Goal: Task Accomplishment & Management: Complete application form

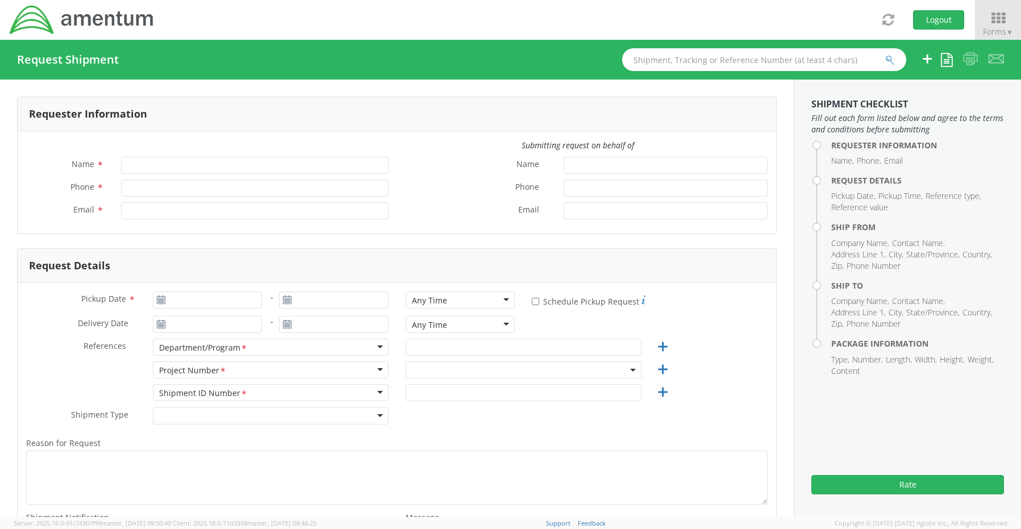
type input "[PERSON_NAME]"
type input "8172241568"
type input "[EMAIL_ADDRESS][PERSON_NAME][DOMAIN_NAME]"
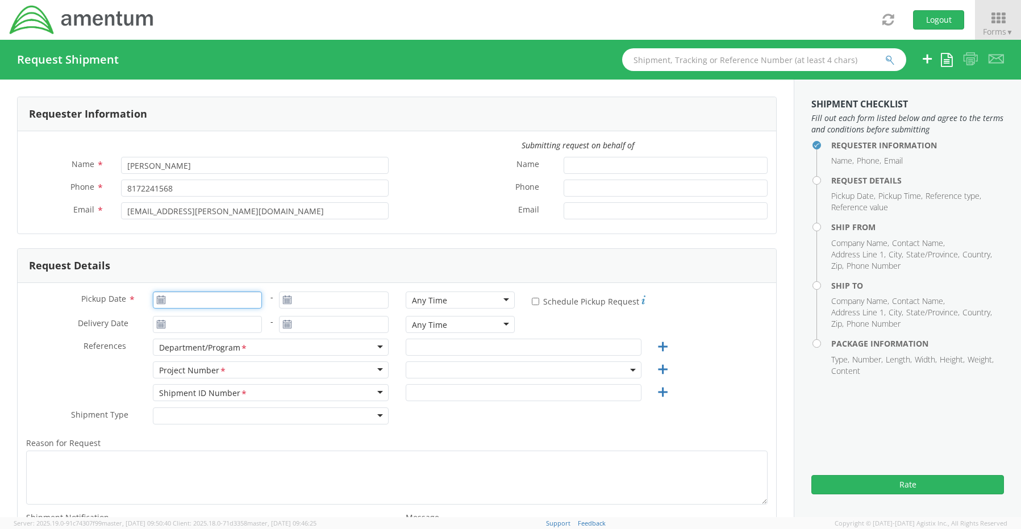
type input "09/16/2025"
click at [199, 294] on input "09/16/2025" at bounding box center [208, 300] width 110 height 17
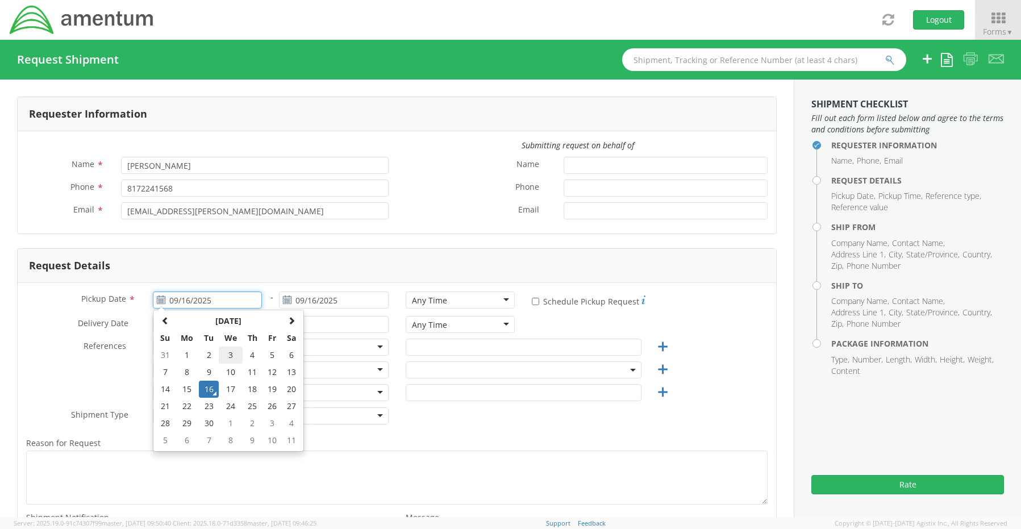
select select "OCCP.600391.00000"
drag, startPoint x: 203, startPoint y: 389, endPoint x: 213, endPoint y: 387, distance: 9.8
click at [204, 389] on td "16" at bounding box center [209, 389] width 20 height 17
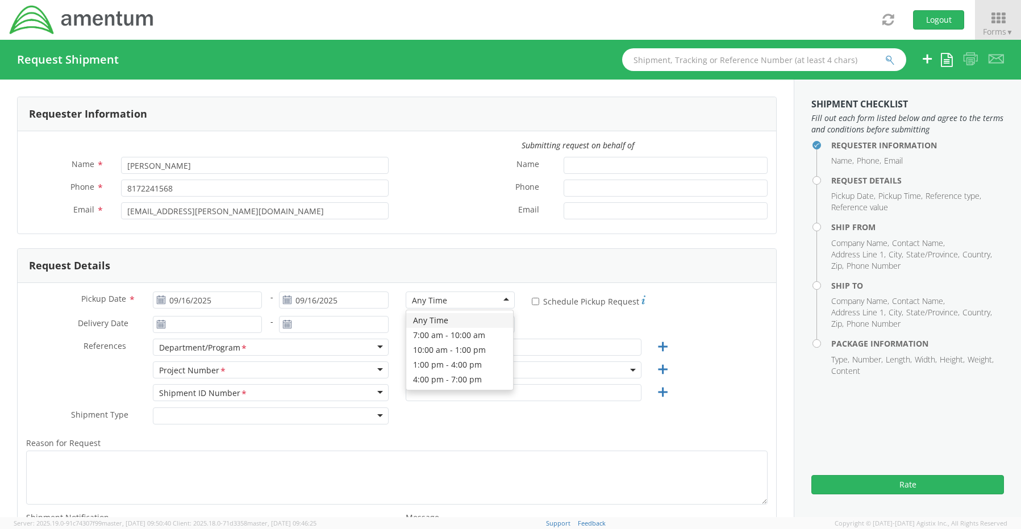
click at [426, 298] on div "Any Time" at bounding box center [429, 300] width 35 height 11
click at [443, 342] on input "text" at bounding box center [524, 347] width 236 height 17
paste input "[PERSON_NAME]"
type input "[PERSON_NAME]"
click at [428, 370] on span "OCCP.600391.00000" at bounding box center [523, 370] width 223 height 11
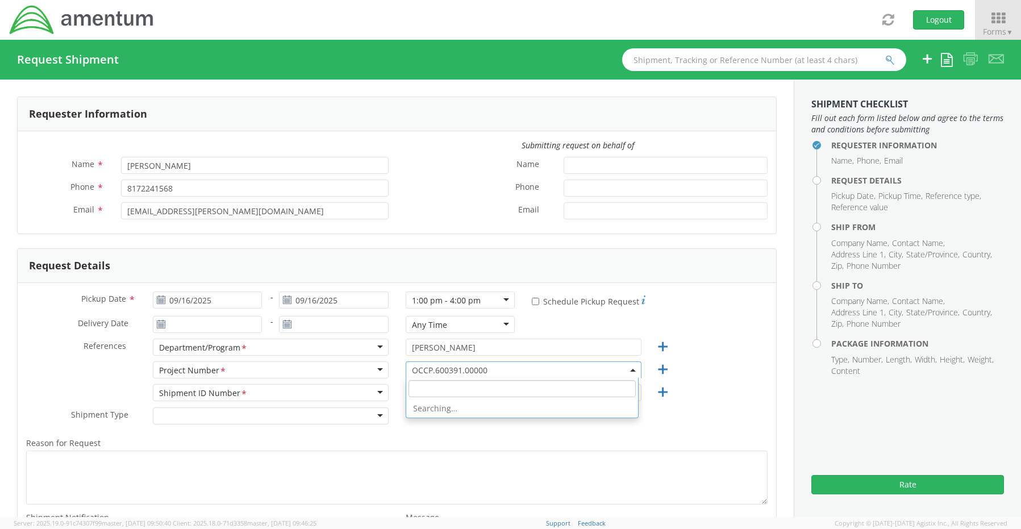
click at [427, 387] on input "search" at bounding box center [522, 388] width 227 height 17
paste input "7236.05.OVHD.00.000000.00"
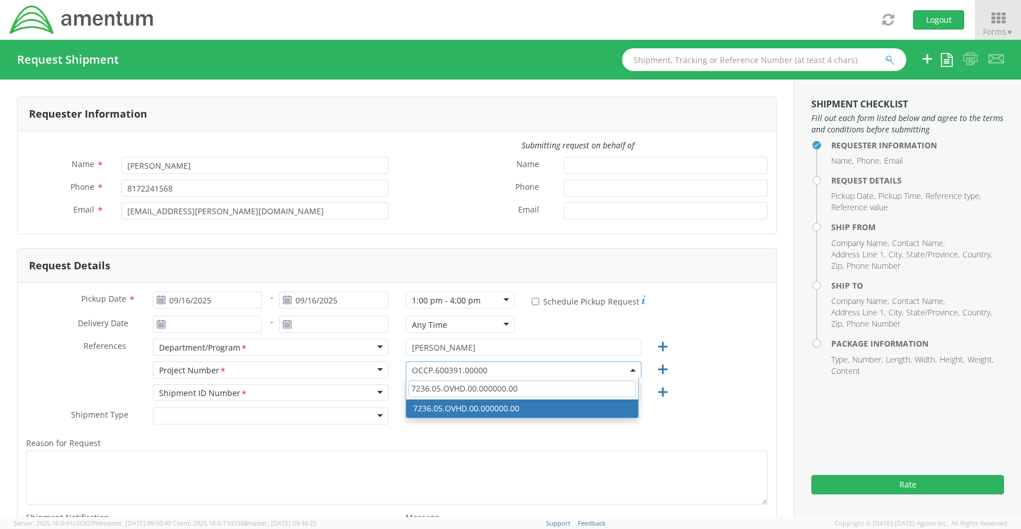
type input "7236.05.OVHD.00.000000.00"
select select "7236.05.OVHD.00.000000.00"
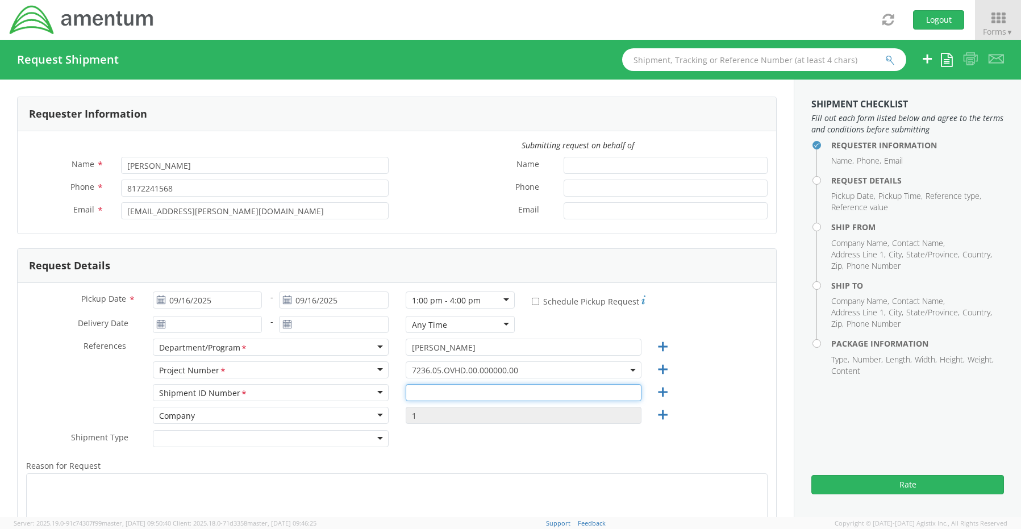
click at [439, 393] on input "text" at bounding box center [524, 392] width 236 height 17
paste input "[PERSON_NAME] RITM0240037"
type input "[PERSON_NAME] RITM0240037"
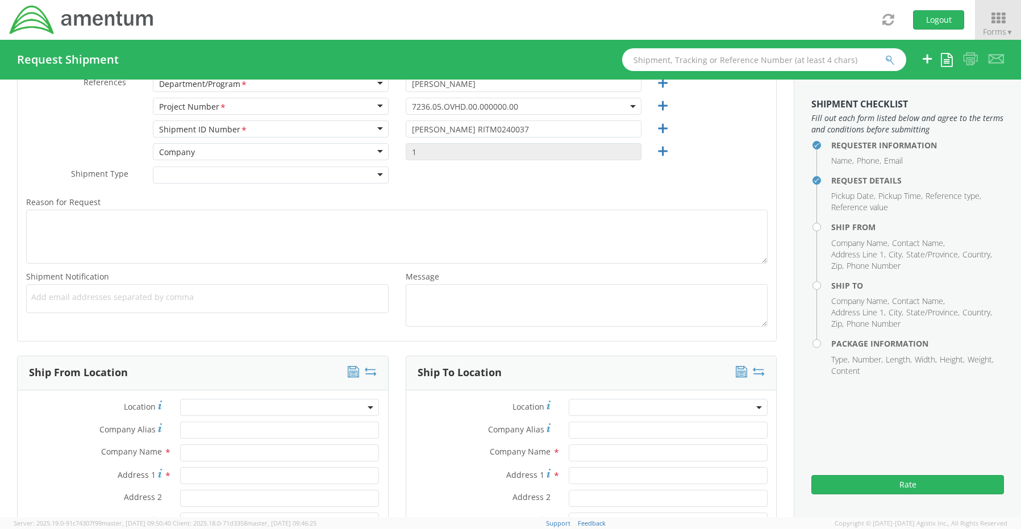
click at [74, 299] on span "Add email addresses separated by comma" at bounding box center [207, 297] width 352 height 11
click at [93, 301] on span "Add email addresses separated by comma" at bounding box center [207, 297] width 352 height 11
paste input "[PERSON_NAME][EMAIL_ADDRESS][PERSON_NAME][DOMAIN_NAME]"
type input "[PERSON_NAME][EMAIL_ADDRESS][PERSON_NAME][DOMAIN_NAME]"
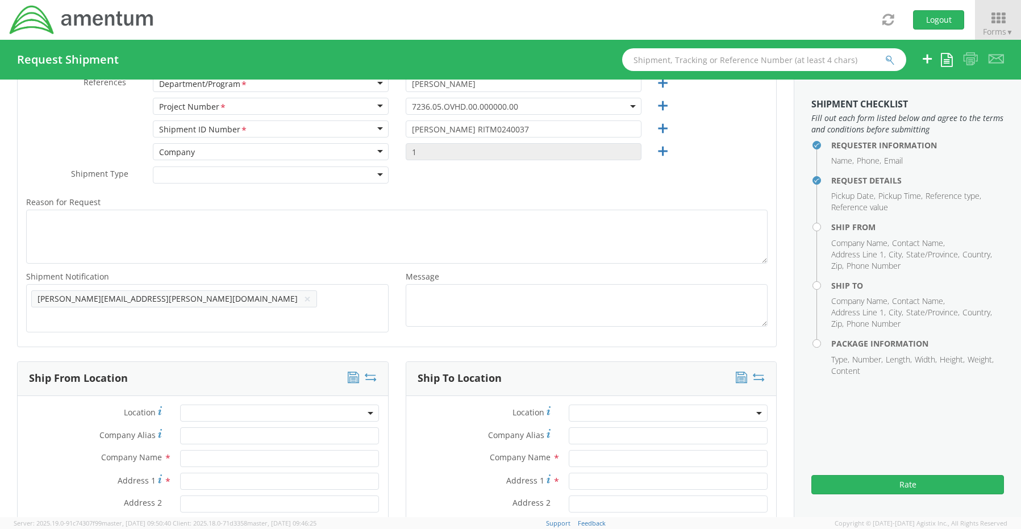
scroll to position [0, 0]
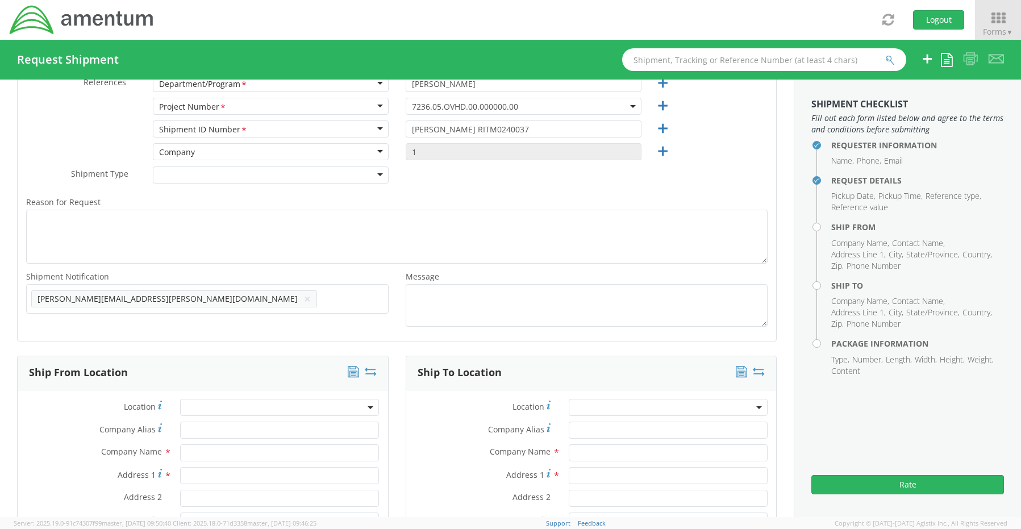
click at [213, 298] on span "Add email addresses separated by comma" at bounding box center [207, 297] width 352 height 11
paste input "[EMAIL_ADDRESS][DOMAIN_NAME]"
type input "[EMAIL_ADDRESS][DOMAIN_NAME]"
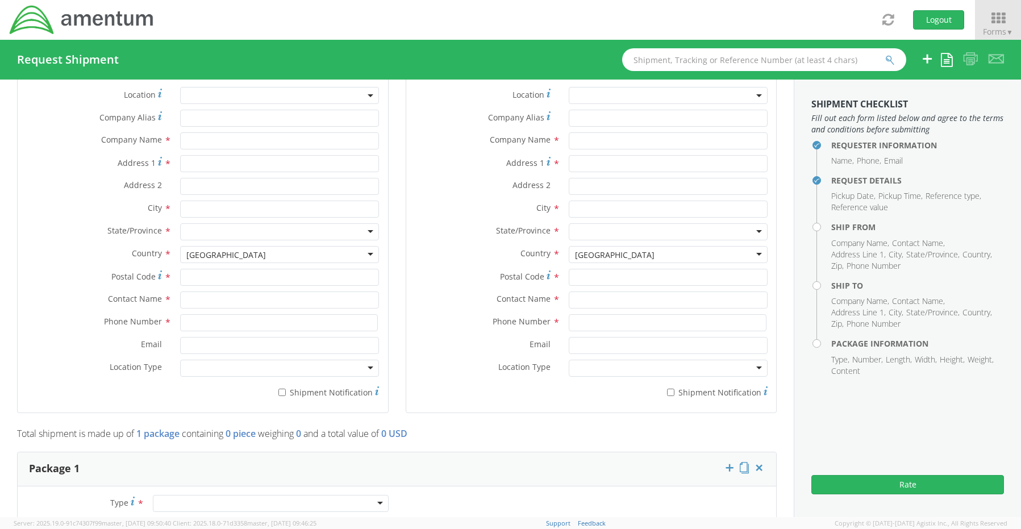
scroll to position [605, 0]
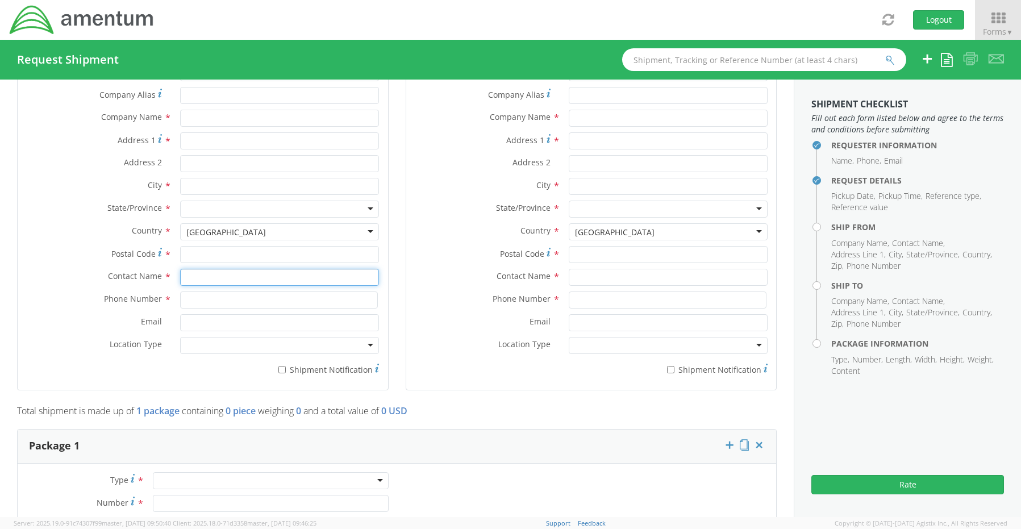
click at [203, 274] on input "text" at bounding box center [279, 277] width 199 height 17
type input "sene"
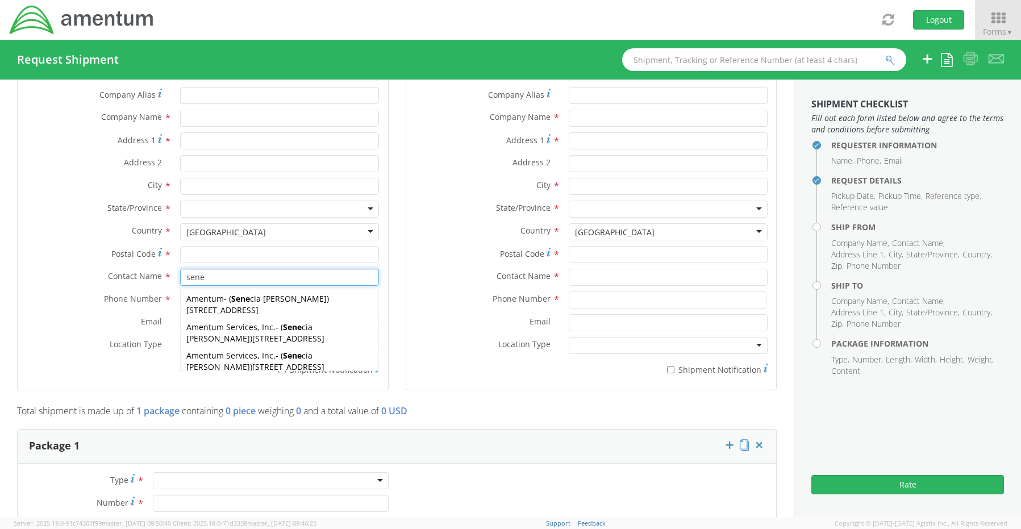
click at [252, 333] on span "[STREET_ADDRESS]" at bounding box center [288, 338] width 72 height 11
type input "Amentum Services, Inc."
type input "[STREET_ADDRESS]"
type input "[GEOGRAPHIC_DATA]"
type input "76177"
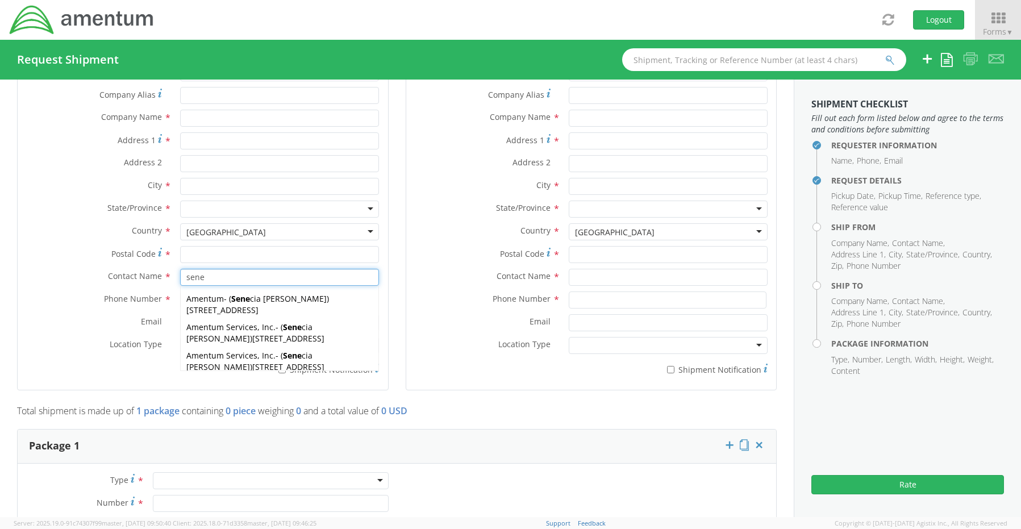
type input "[PERSON_NAME]"
type input "[PHONE_NUMBER]"
type input "[EMAIL_ADDRESS][PERSON_NAME][DOMAIN_NAME]"
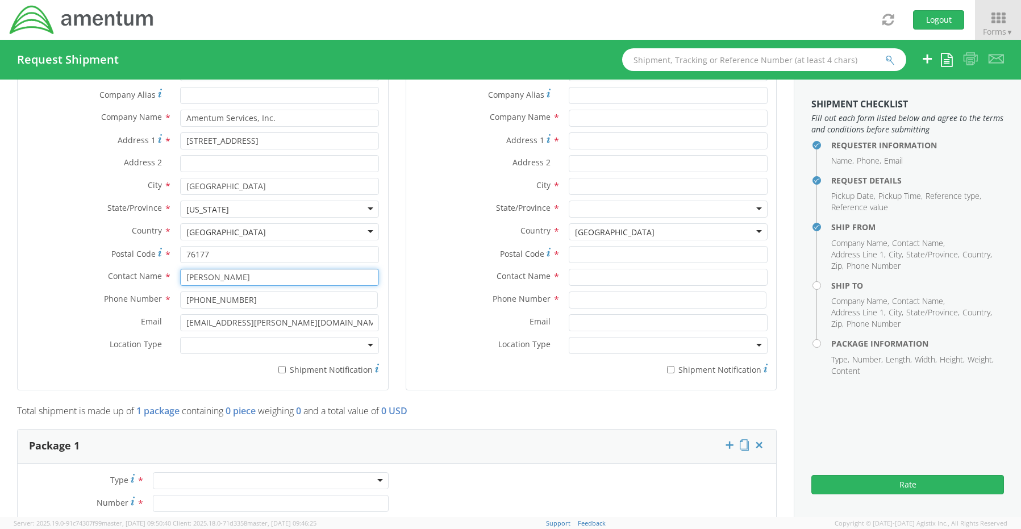
type input "[PERSON_NAME]"
drag, startPoint x: 204, startPoint y: 344, endPoint x: 205, endPoint y: 352, distance: 8.5
click at [204, 346] on div at bounding box center [279, 345] width 199 height 17
click at [281, 366] on input "* Shipment Notification" at bounding box center [281, 369] width 7 height 7
checkbox input "true"
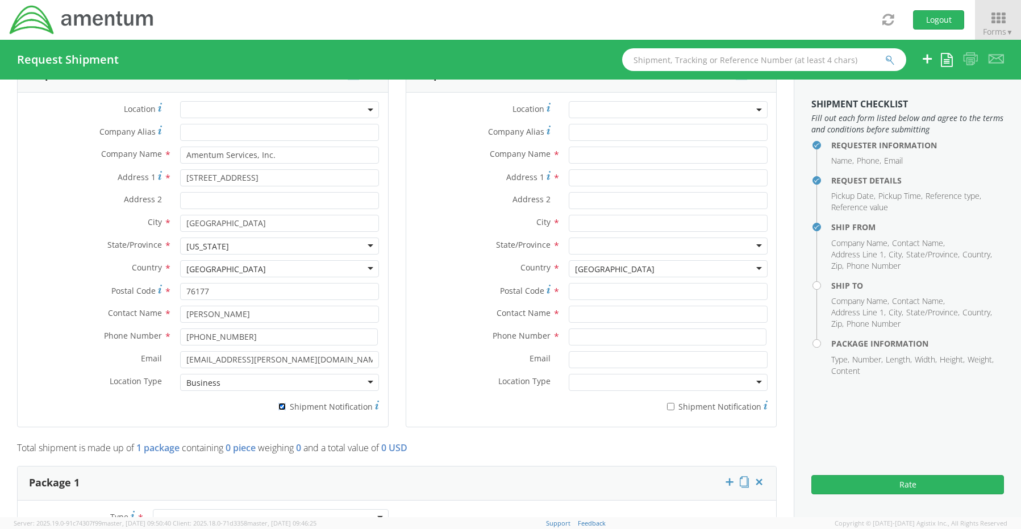
scroll to position [548, 0]
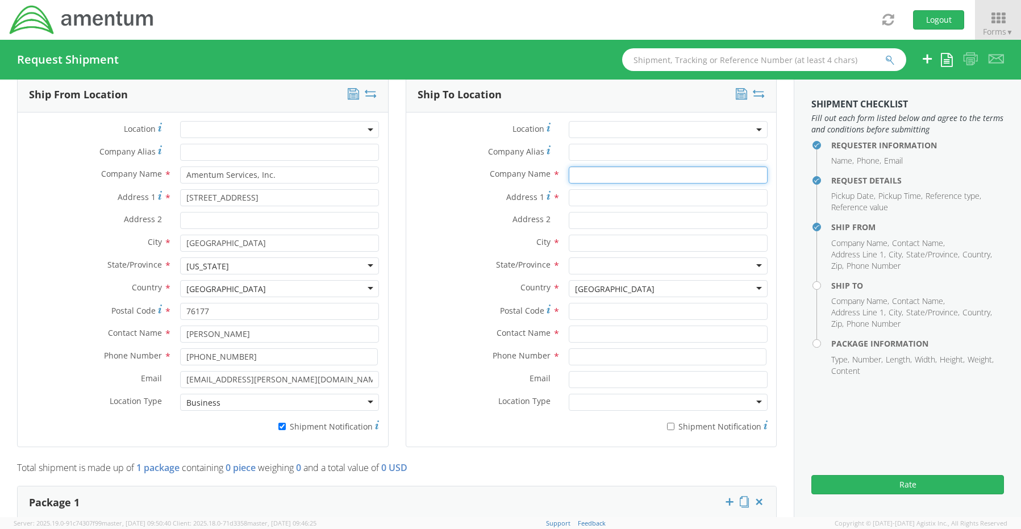
click at [590, 170] on input "text" at bounding box center [668, 175] width 199 height 17
paste input "Amentum"
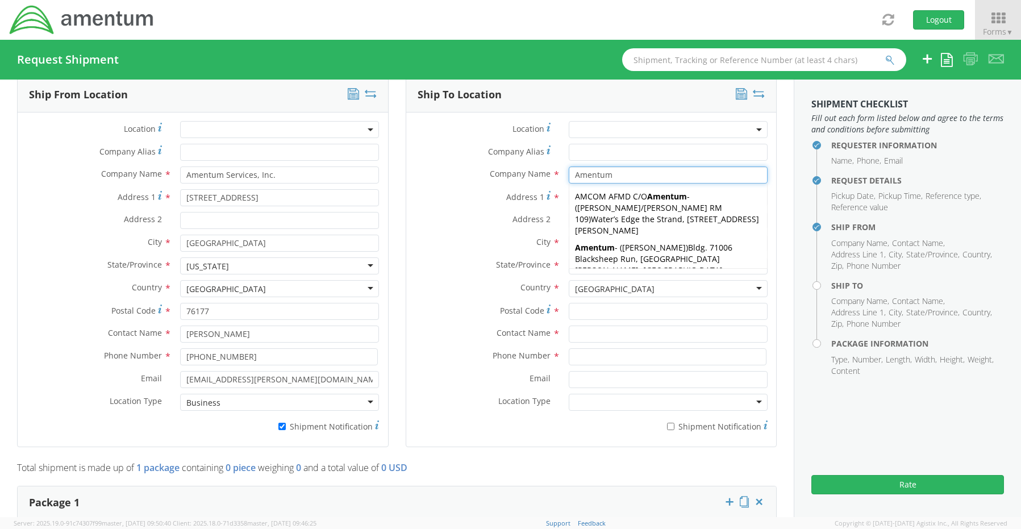
type input "Amentum"
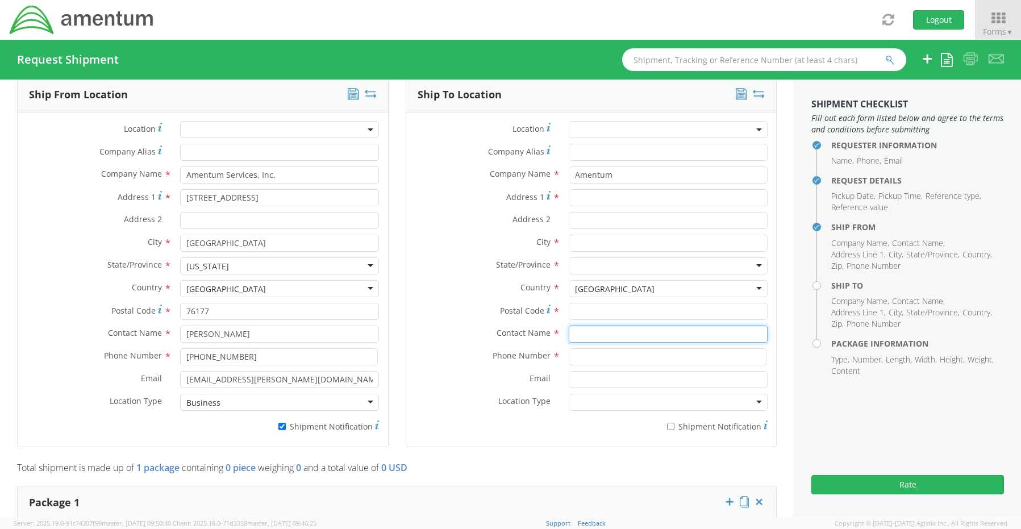
click at [569, 326] on input "text" at bounding box center [668, 334] width 199 height 17
paste input "Attn: [PERSON_NAME]"
type input "Attn: [PERSON_NAME]"
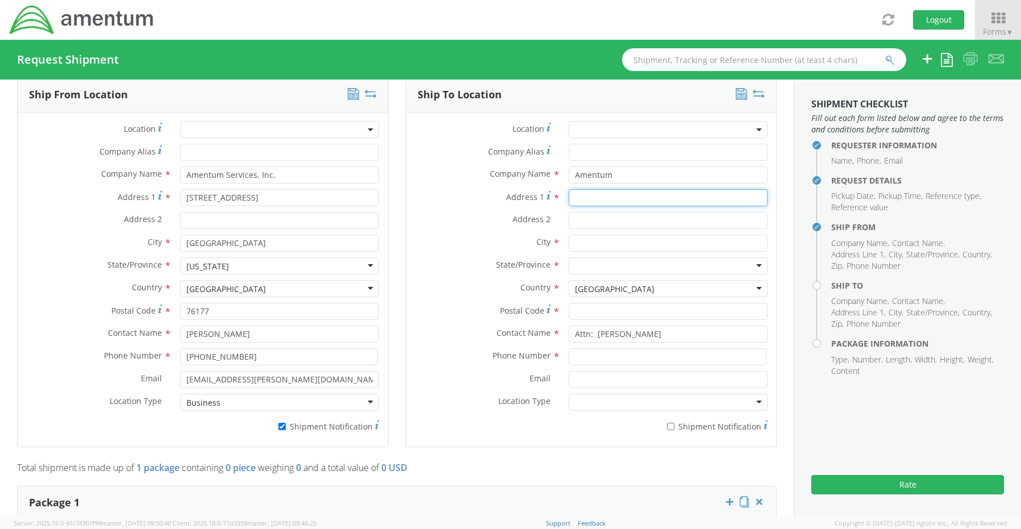
click at [583, 197] on input "Address 1 *" at bounding box center [668, 197] width 199 height 17
paste input "[STREET_ADDRESS]"
type input "[STREET_ADDRESS]"
click at [600, 216] on input "Address 2 *" at bounding box center [668, 220] width 199 height 17
paste input "Building 110"
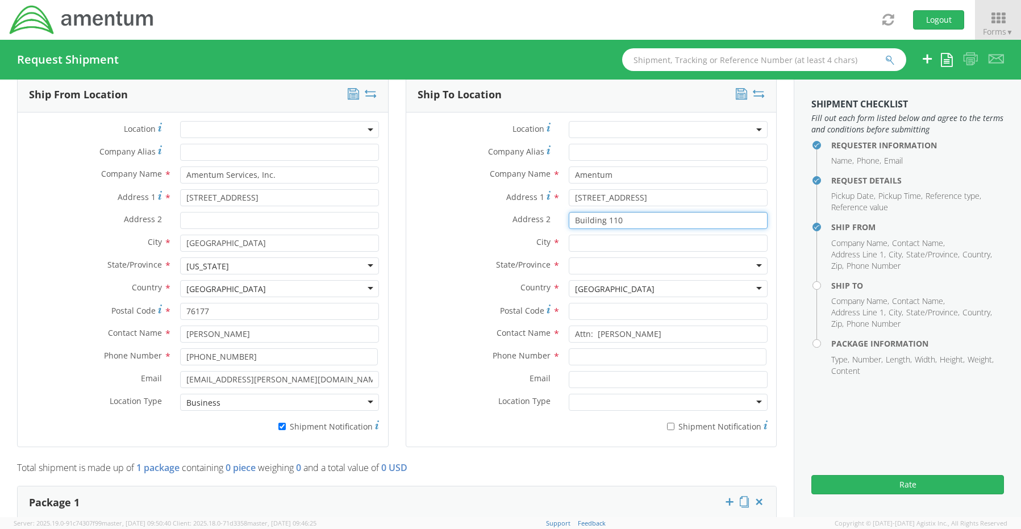
type input "Building 110"
click at [588, 235] on input "text" at bounding box center [668, 243] width 199 height 17
paste input "[GEOGRAPHIC_DATA]"
type input "[GEOGRAPHIC_DATA]"
click at [575, 261] on input "select-one" at bounding box center [576, 266] width 2 height 11
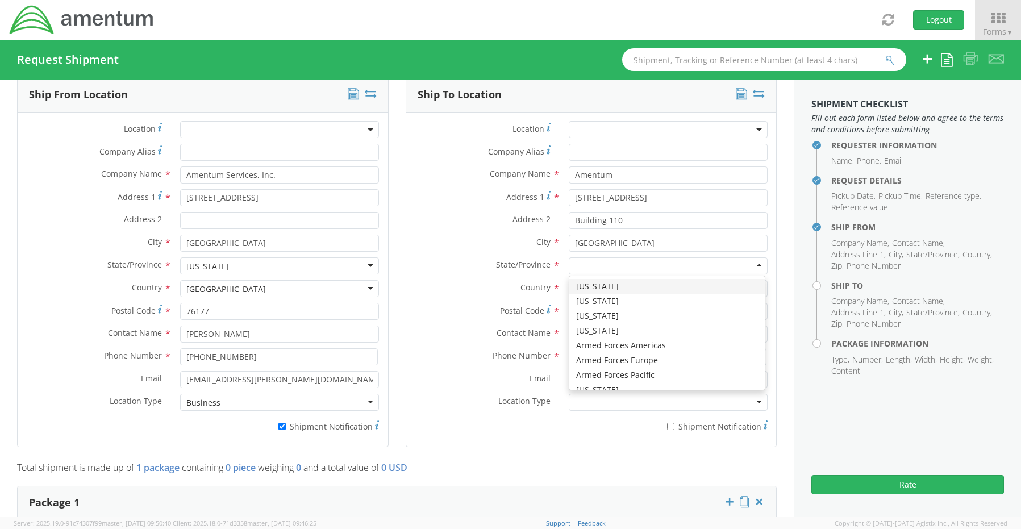
type input "f"
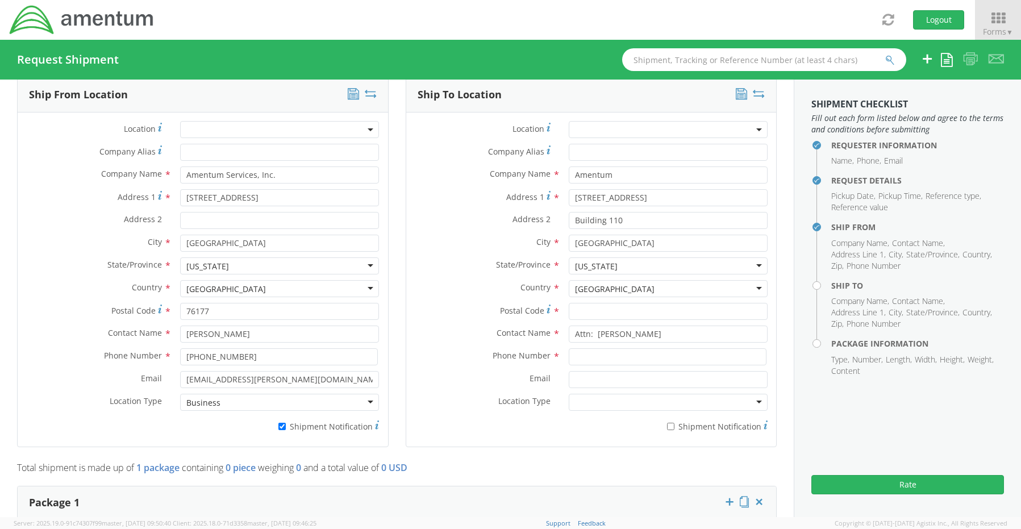
scroll to position [0, 0]
click at [587, 306] on input "Postal Code *" at bounding box center [668, 311] width 199 height 17
paste input "32542"
type input "32542"
click at [569, 348] on input at bounding box center [668, 356] width 198 height 17
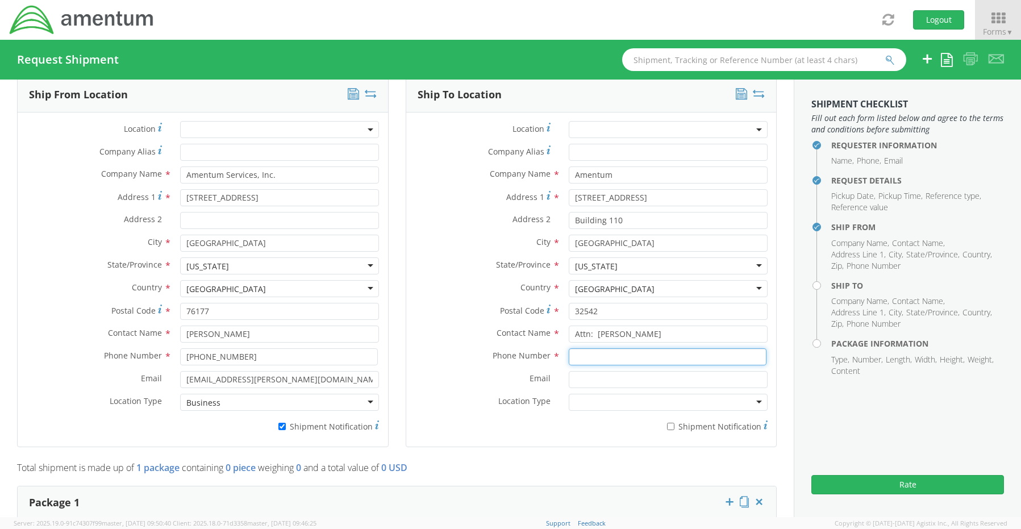
paste input "[PHONE_NUMBER]"
type input "[PHONE_NUMBER]"
click at [615, 361] on div "Phone Number * [PHONE_NUMBER]" at bounding box center [591, 359] width 371 height 23
click at [608, 373] on input "Email *" at bounding box center [668, 379] width 199 height 17
paste input "[PERSON_NAME][EMAIL_ADDRESS][PERSON_NAME][DOMAIN_NAME]"
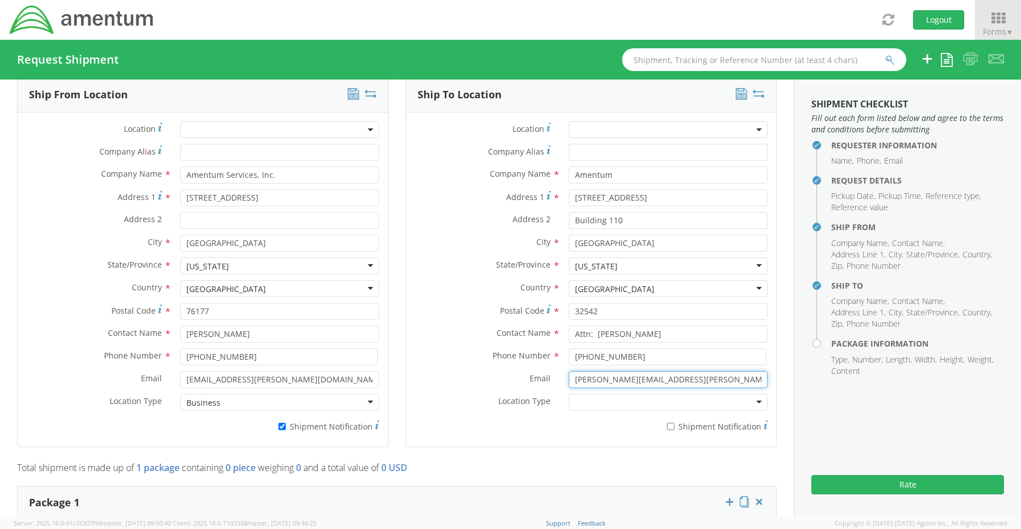
type input "[PERSON_NAME][EMAIL_ADDRESS][PERSON_NAME][DOMAIN_NAME]"
click at [667, 423] on input "* Shipment Notification" at bounding box center [670, 426] width 7 height 7
checkbox input "true"
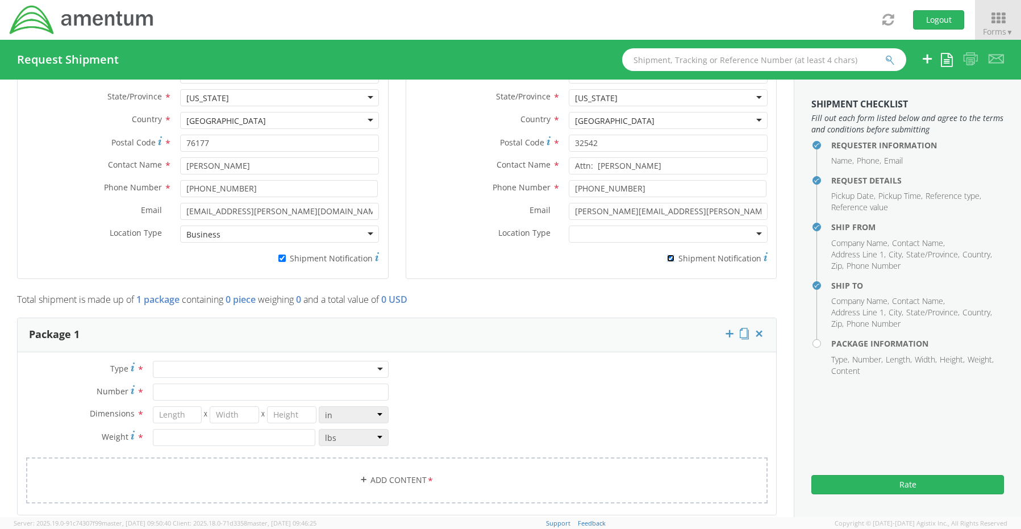
scroll to position [775, 0]
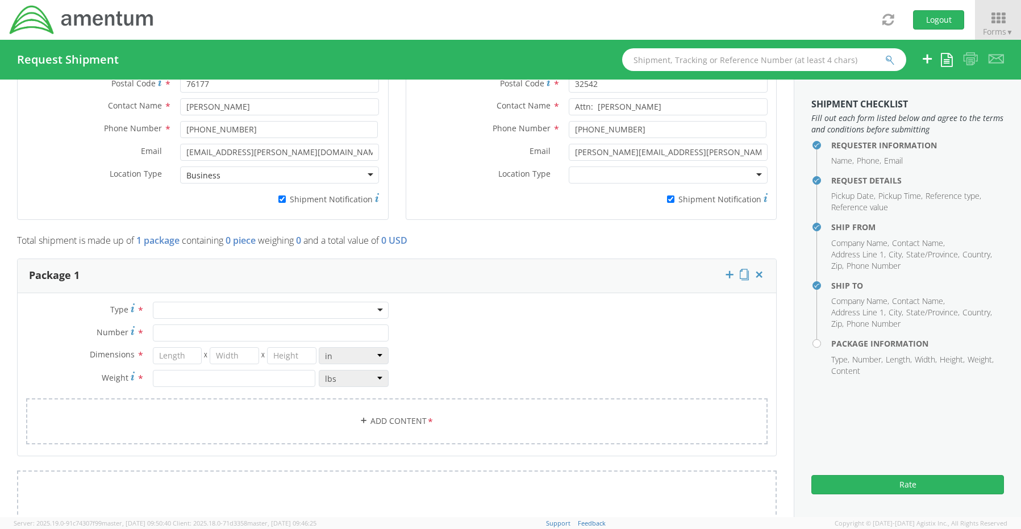
click at [176, 305] on div at bounding box center [271, 310] width 236 height 17
click at [176, 334] on input "Number *" at bounding box center [271, 333] width 236 height 17
type input "1"
type input "12"
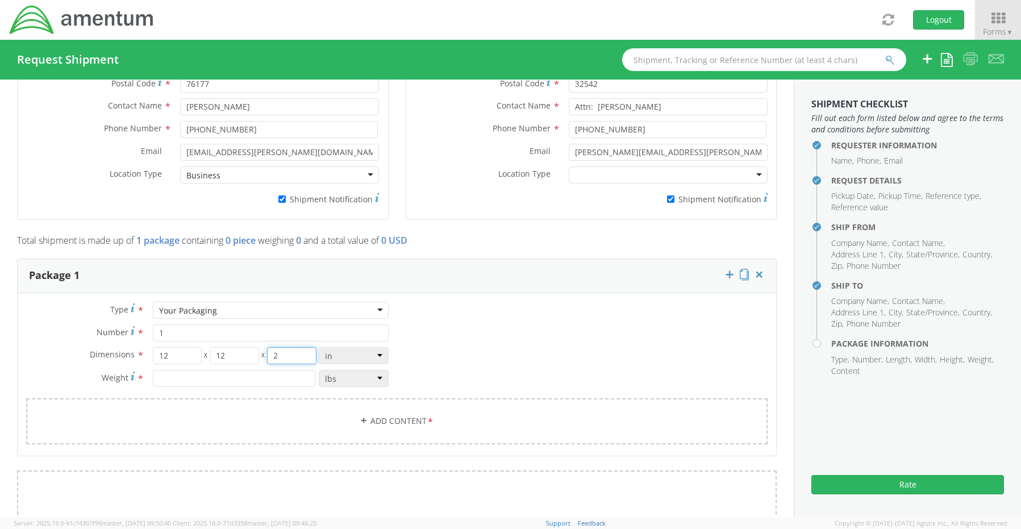
type input "2"
type input "4.5"
click at [377, 419] on link "Add Content *" at bounding box center [397, 421] width 742 height 46
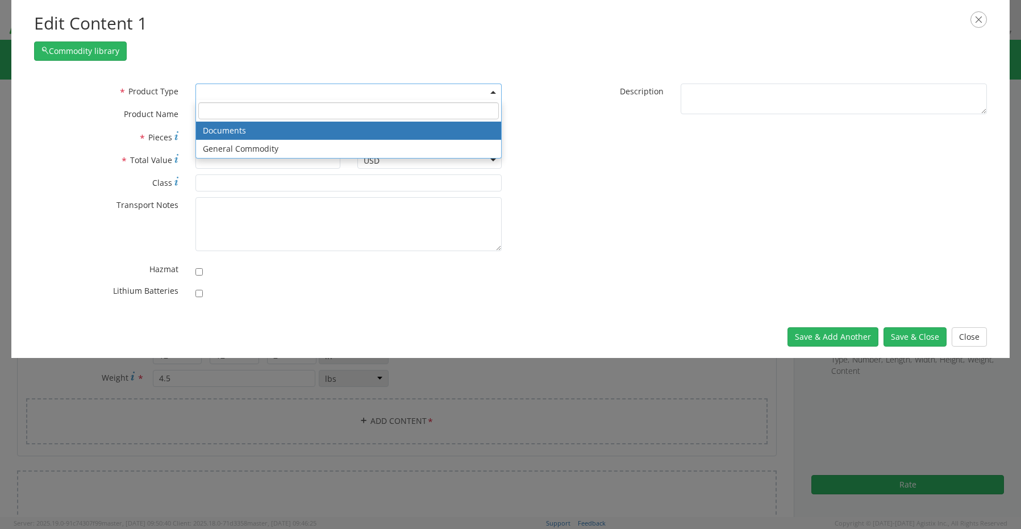
click at [208, 94] on span at bounding box center [349, 92] width 306 height 17
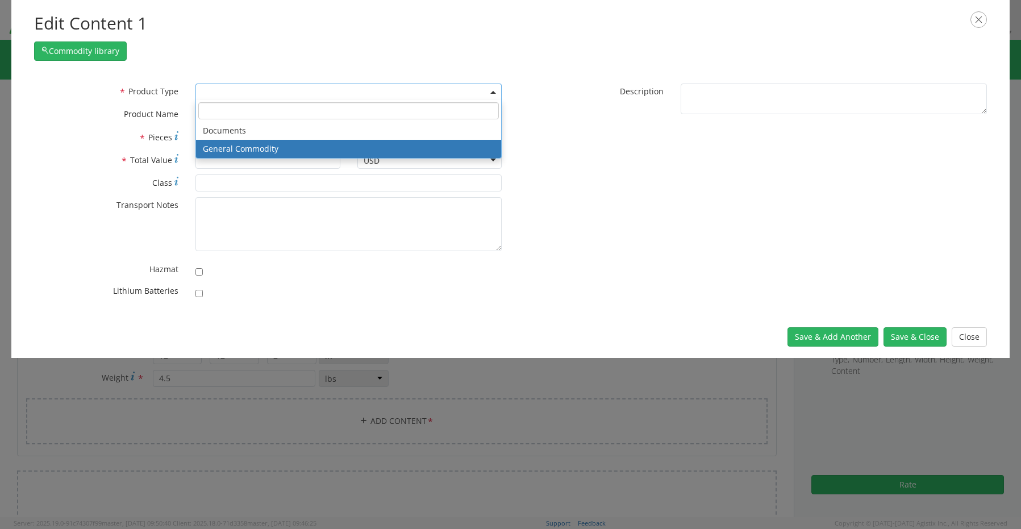
select select "COMMODITY"
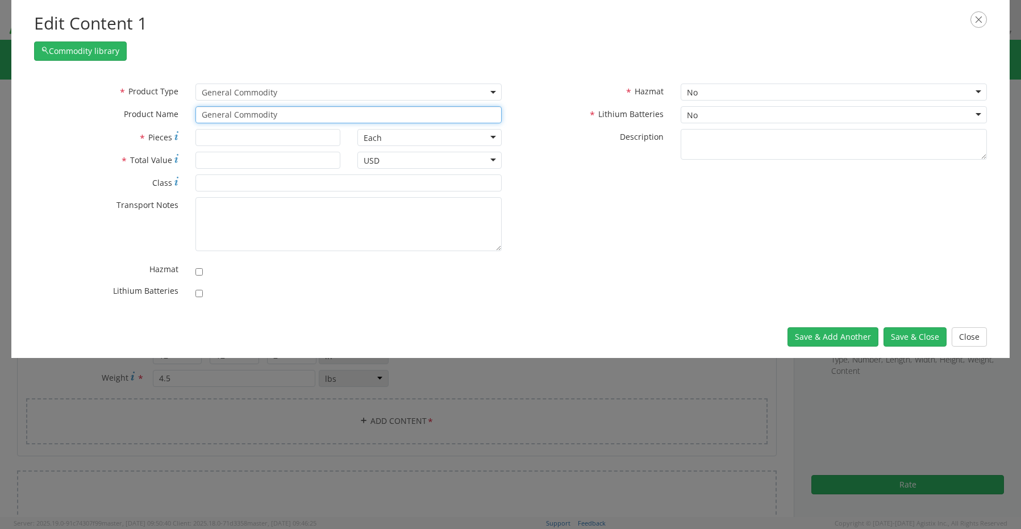
drag, startPoint x: 310, startPoint y: 122, endPoint x: 134, endPoint y: 103, distance: 176.6
click at [136, 102] on div "* Product Type Documents General Commodity General Commodity * Product Name Gen…" at bounding box center [268, 106] width 485 height 45
paste input "DOCK: SN 34Q2364"
type input "DOCK: SN 34Q2364"
type input "1"
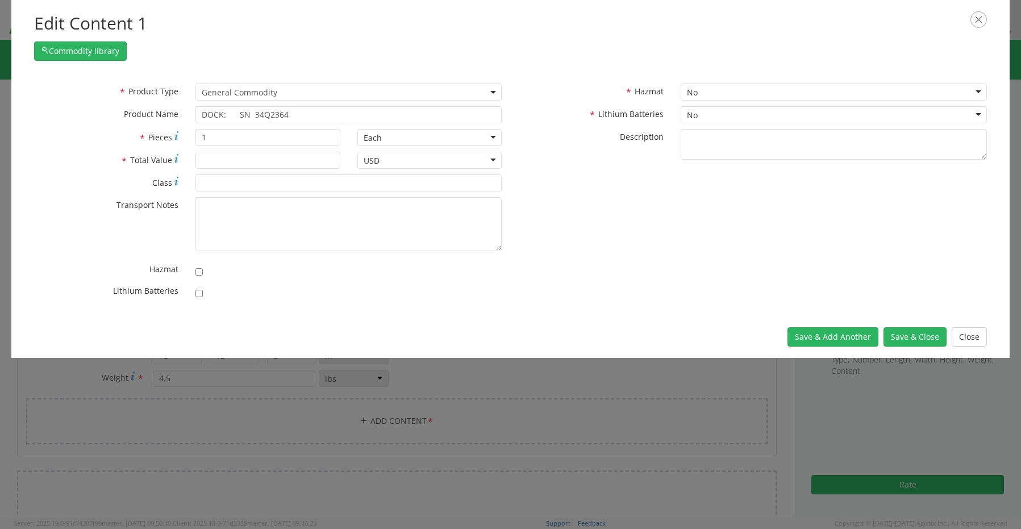
scroll to position [102, 0]
type input "200.00"
click at [908, 339] on button "Save & Close" at bounding box center [915, 336] width 63 height 19
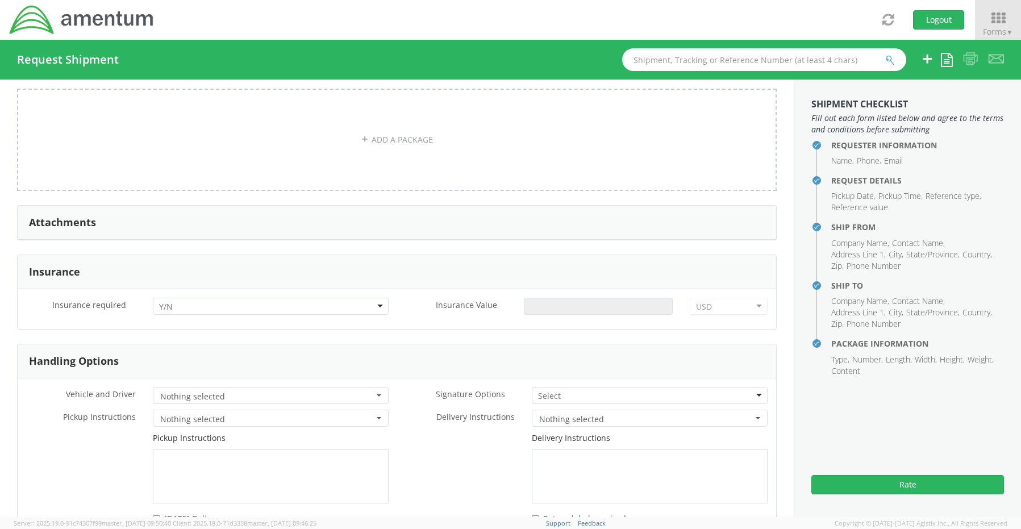
scroll to position [1230, 0]
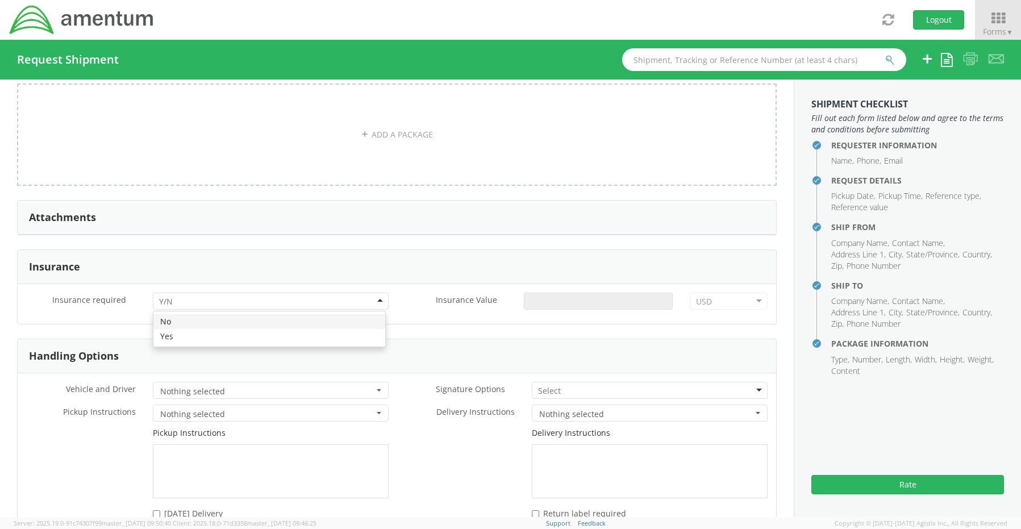
click at [181, 296] on div at bounding box center [271, 301] width 236 height 17
drag, startPoint x: 190, startPoint y: 332, endPoint x: 199, endPoint y: 332, distance: 9.7
click at [565, 298] on input "Insurance Value *" at bounding box center [598, 301] width 149 height 17
type input "200.00"
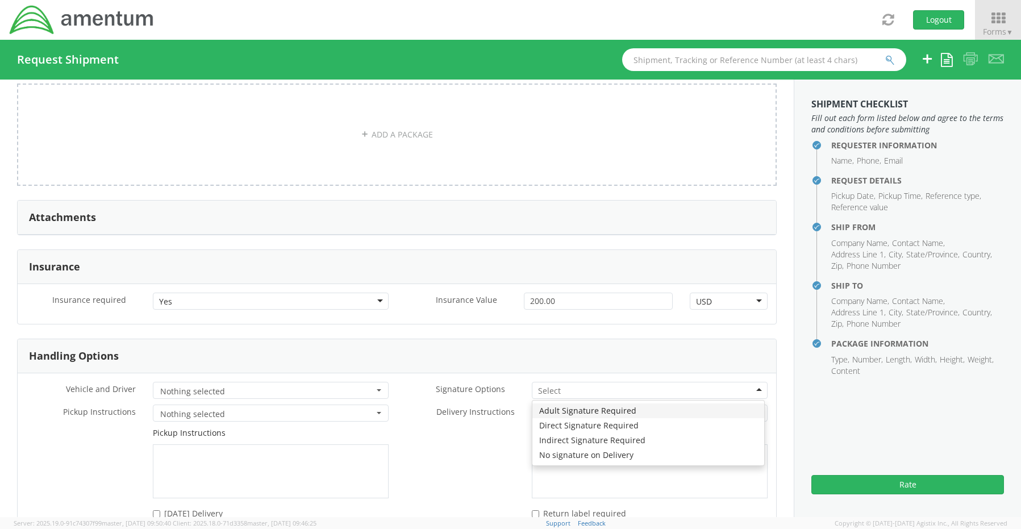
drag, startPoint x: 548, startPoint y: 379, endPoint x: 551, endPoint y: 397, distance: 17.8
click at [548, 385] on input "select-one" at bounding box center [550, 390] width 24 height 11
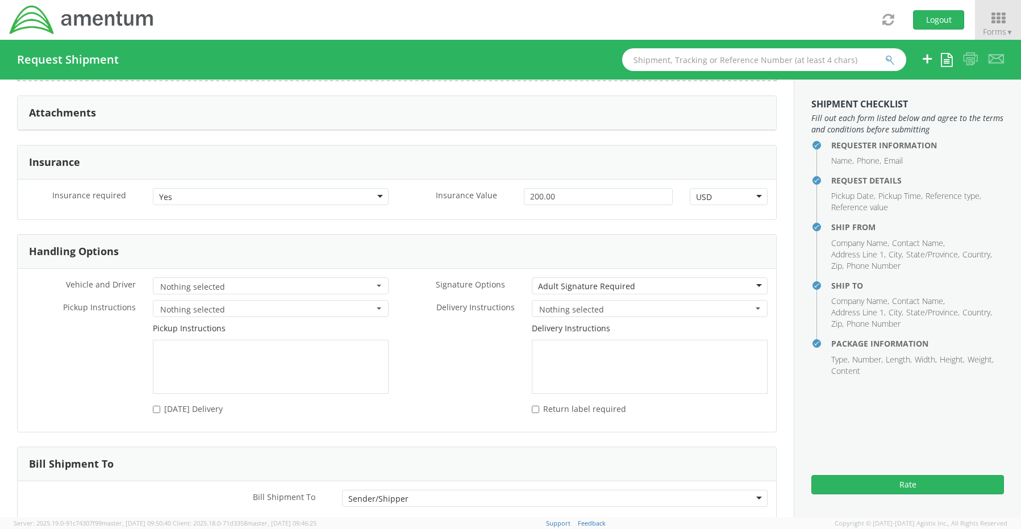
scroll to position [1392, 0]
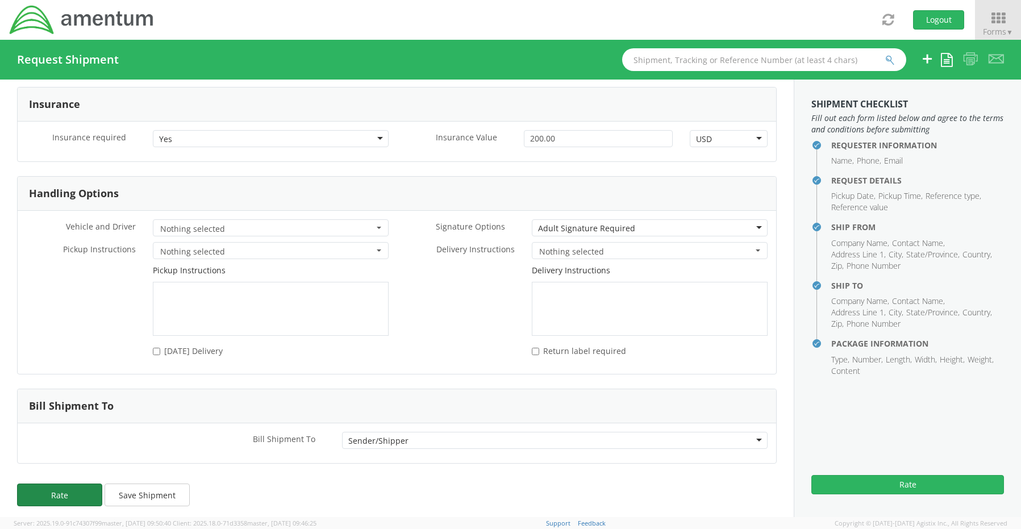
click at [62, 485] on button "Rate" at bounding box center [59, 495] width 85 height 23
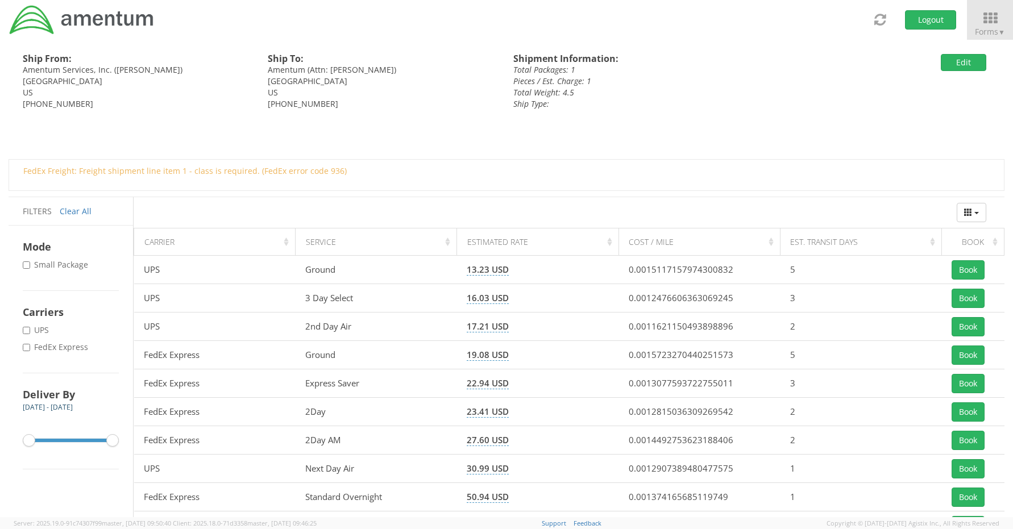
click at [31, 351] on label "* FedEx Express" at bounding box center [57, 347] width 68 height 11
click at [30, 351] on input "* FedEx Express" at bounding box center [26, 347] width 7 height 7
checkbox input "true"
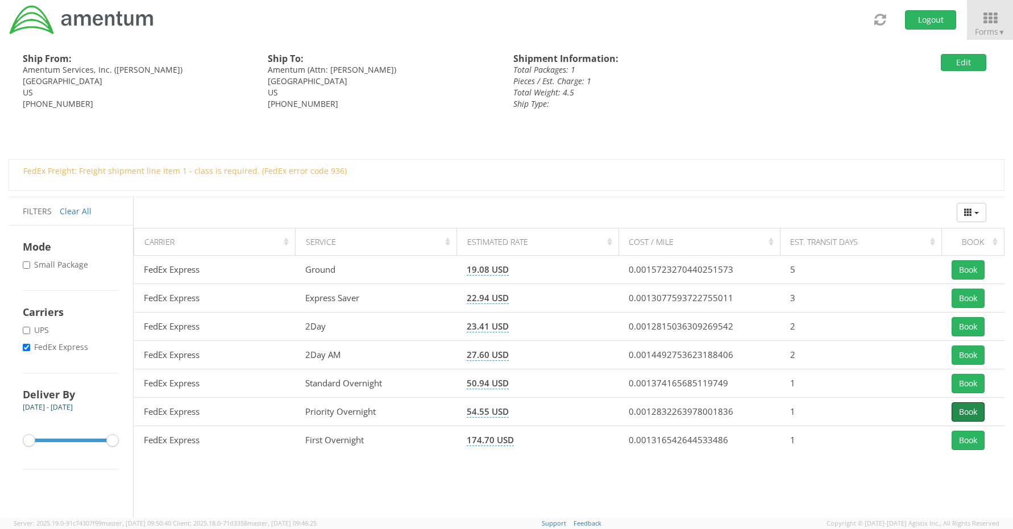
click at [952, 413] on button "Book" at bounding box center [967, 411] width 33 height 19
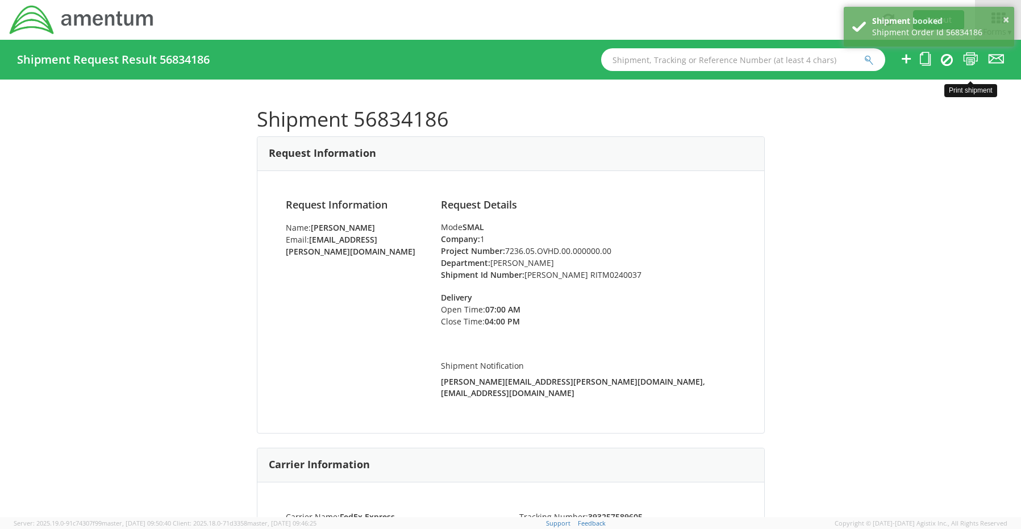
click at [970, 59] on icon at bounding box center [970, 59] width 15 height 14
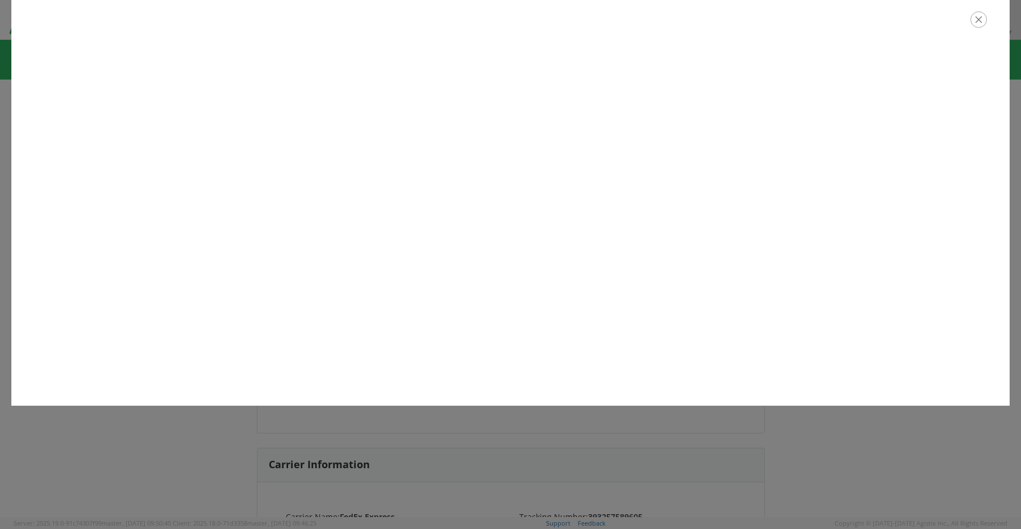
click at [977, 19] on icon "button" at bounding box center [979, 19] width 16 height 16
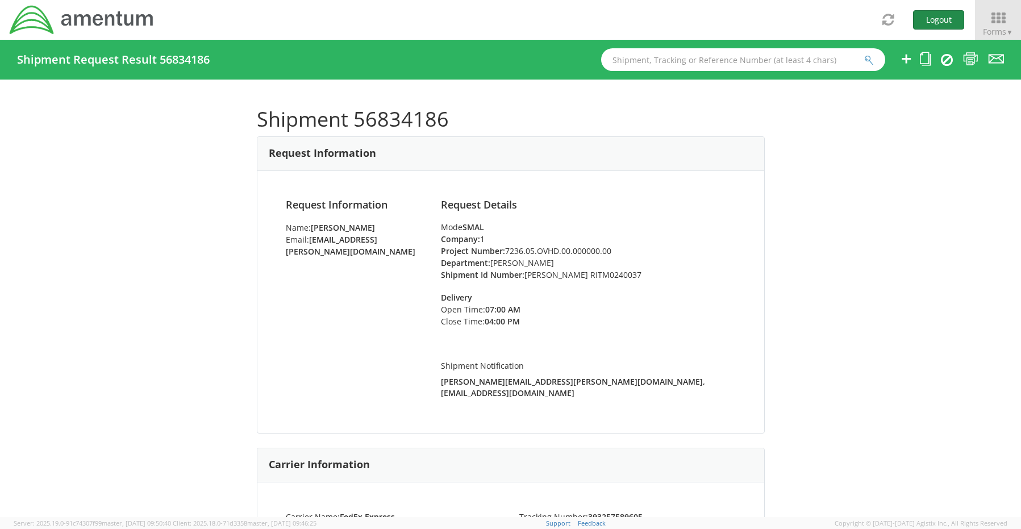
click at [940, 20] on button "Logout" at bounding box center [938, 19] width 51 height 19
